Goal: Task Accomplishment & Management: Complete application form

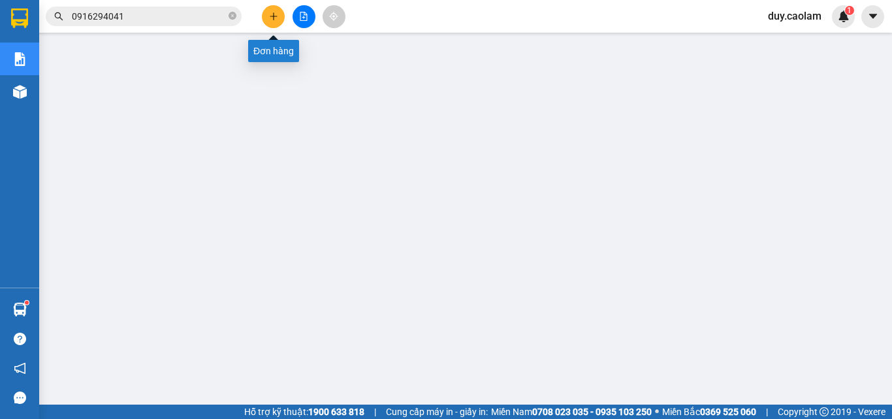
click at [271, 18] on icon "plus" at bounding box center [273, 16] width 9 height 9
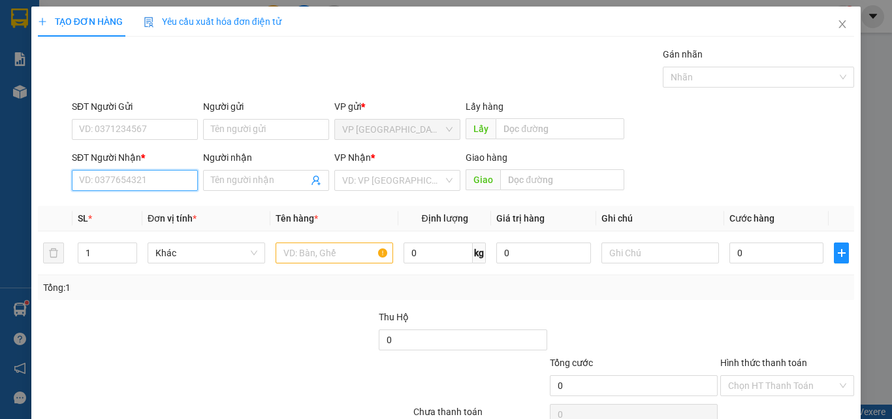
click at [134, 180] on input "SĐT Người Nhận *" at bounding box center [135, 180] width 126 height 21
drag, startPoint x: 83, startPoint y: 184, endPoint x: 82, endPoint y: 193, distance: 8.6
click at [83, 186] on input "3277" at bounding box center [135, 180] width 126 height 21
type input "0366027277"
click at [280, 180] on input "Người nhận" at bounding box center [259, 180] width 97 height 14
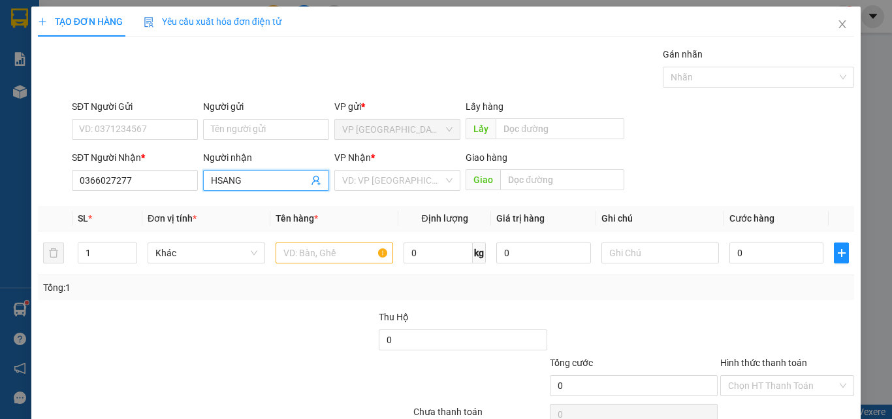
click at [219, 178] on input "HSANG" at bounding box center [259, 180] width 97 height 14
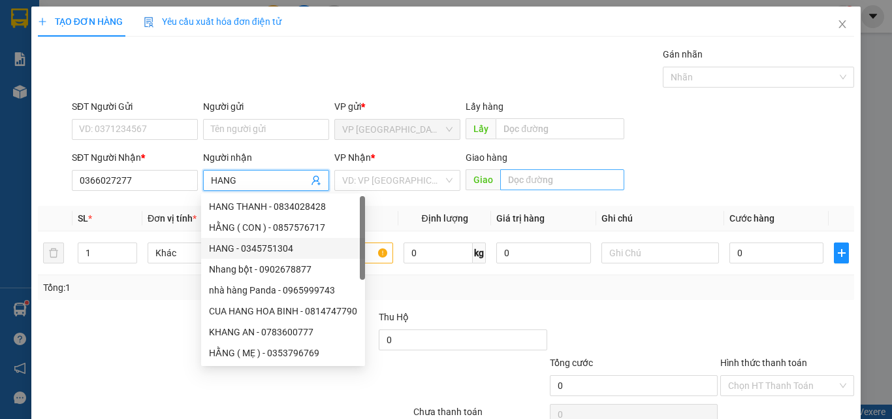
type input "HANG"
drag, startPoint x: 536, startPoint y: 179, endPoint x: 566, endPoint y: 182, distance: 30.2
click at [536, 179] on input "text" at bounding box center [562, 179] width 124 height 21
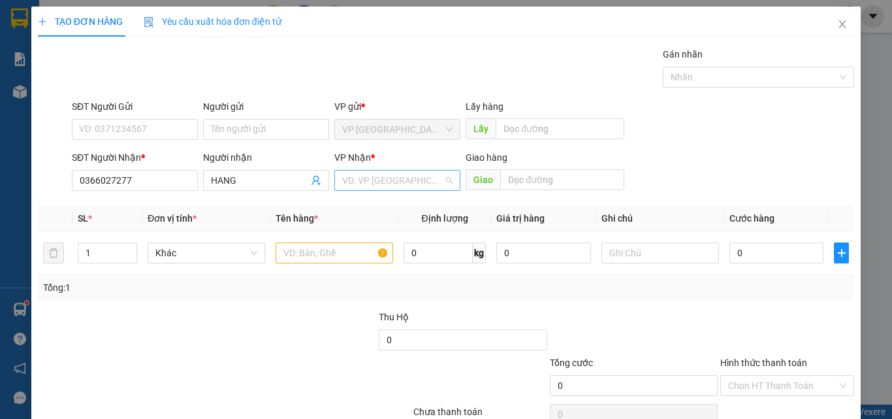
click at [370, 172] on input "search" at bounding box center [392, 181] width 101 height 20
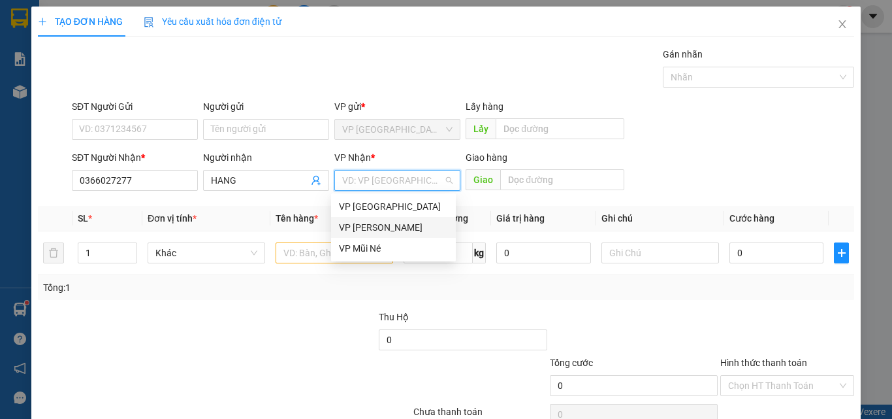
click at [378, 231] on div "VP [PERSON_NAME]" at bounding box center [393, 227] width 109 height 14
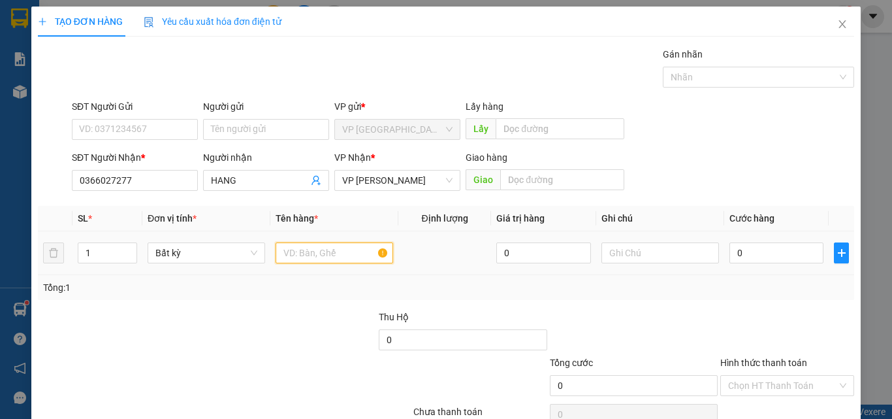
click at [312, 255] on input "text" at bounding box center [335, 252] width 118 height 21
type input "1 THUNG"
click at [792, 257] on input "0" at bounding box center [777, 252] width 94 height 21
type input "4"
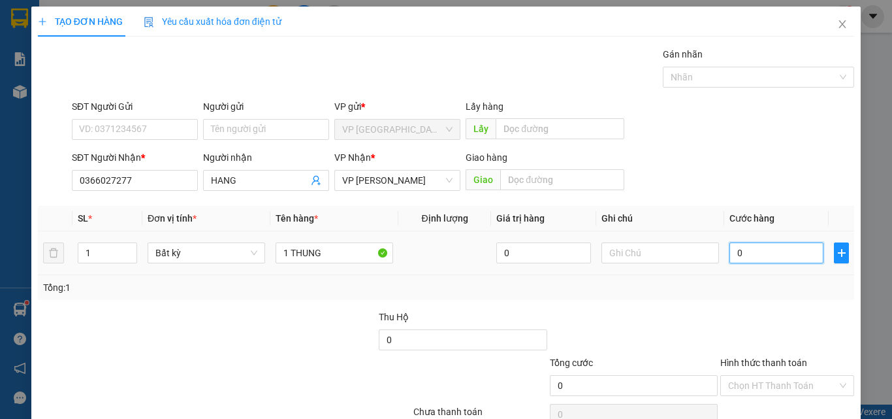
type input "4"
type input "40"
type input "400"
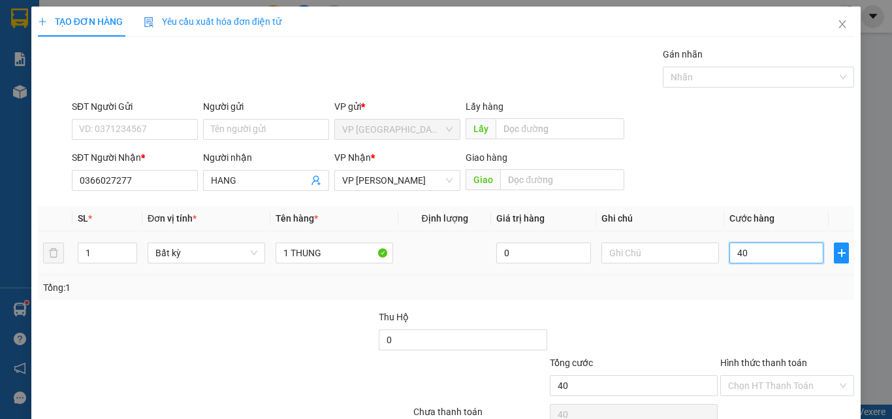
type input "400"
type input "4.000"
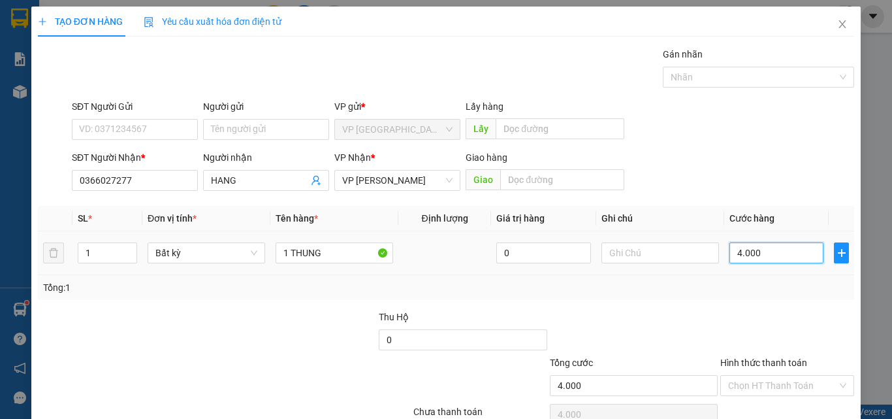
type input "40.000"
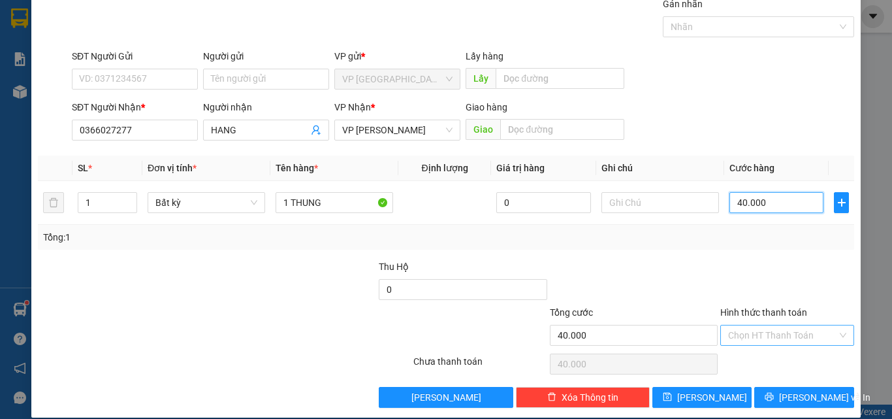
scroll to position [65, 0]
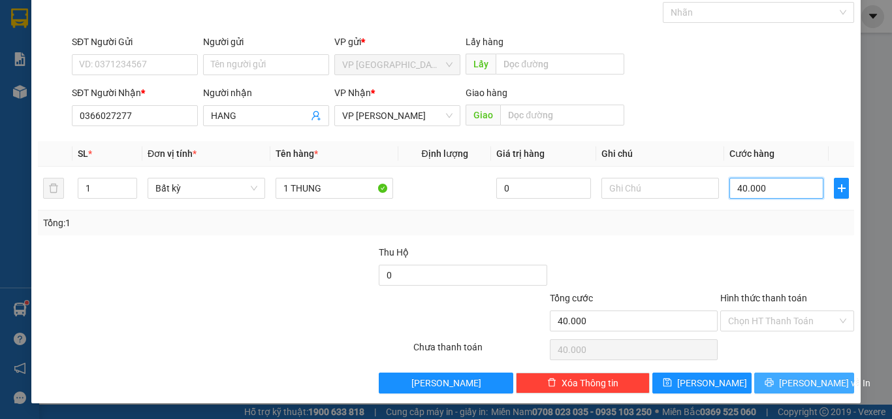
type input "40.000"
drag, startPoint x: 790, startPoint y: 380, endPoint x: 777, endPoint y: 336, distance: 45.5
click at [790, 378] on span "[PERSON_NAME] và In" at bounding box center [824, 383] width 91 height 14
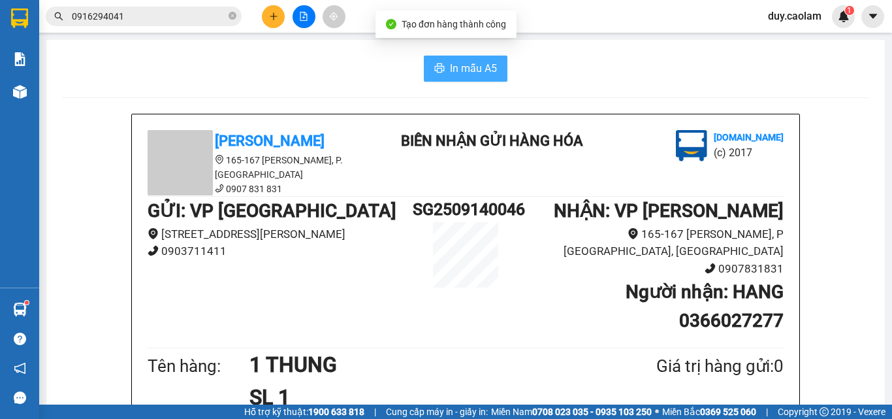
click at [461, 73] on span "In mẫu A5" at bounding box center [473, 68] width 47 height 16
click at [819, 74] on div "In mẫu A5" at bounding box center [465, 69] width 807 height 26
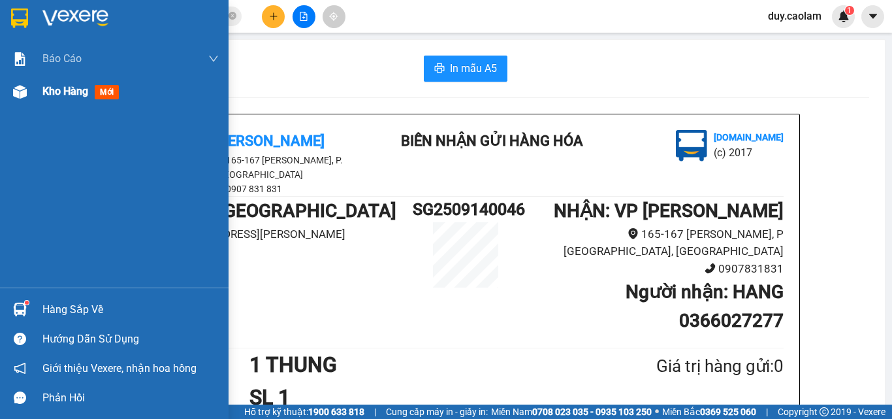
click at [35, 86] on div "Kho hàng mới" at bounding box center [114, 91] width 229 height 33
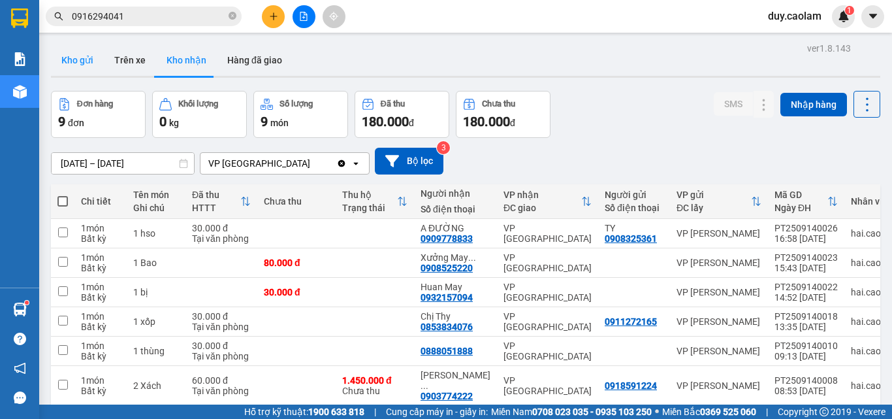
click at [73, 65] on button "Kho gửi" at bounding box center [77, 59] width 53 height 31
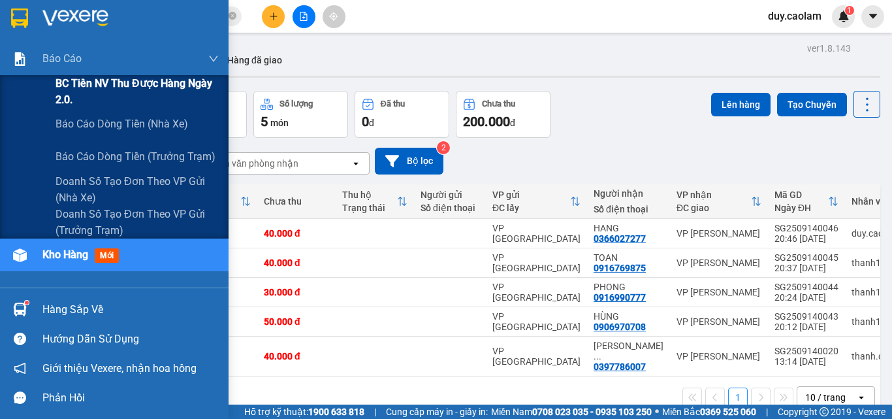
click at [111, 86] on span "BC Tiền NV thu được hàng ngày 2.0." at bounding box center [137, 91] width 163 height 33
